Goal: Check status

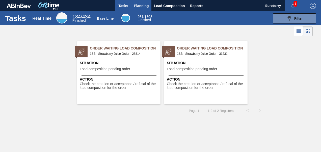
click at [139, 7] on span "Planning" at bounding box center [141, 6] width 15 height 6
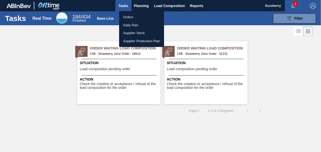
click at [127, 15] on li "Orders" at bounding box center [141, 17] width 45 height 8
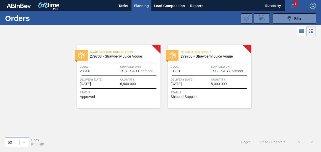
click at [157, 46] on div "Awaiting Load Composition 279708 - Strawberry Juice Vogue Code 28814 Supplied U…" at bounding box center [118, 76] width 83 height 63
